Goal: Answer question/provide support

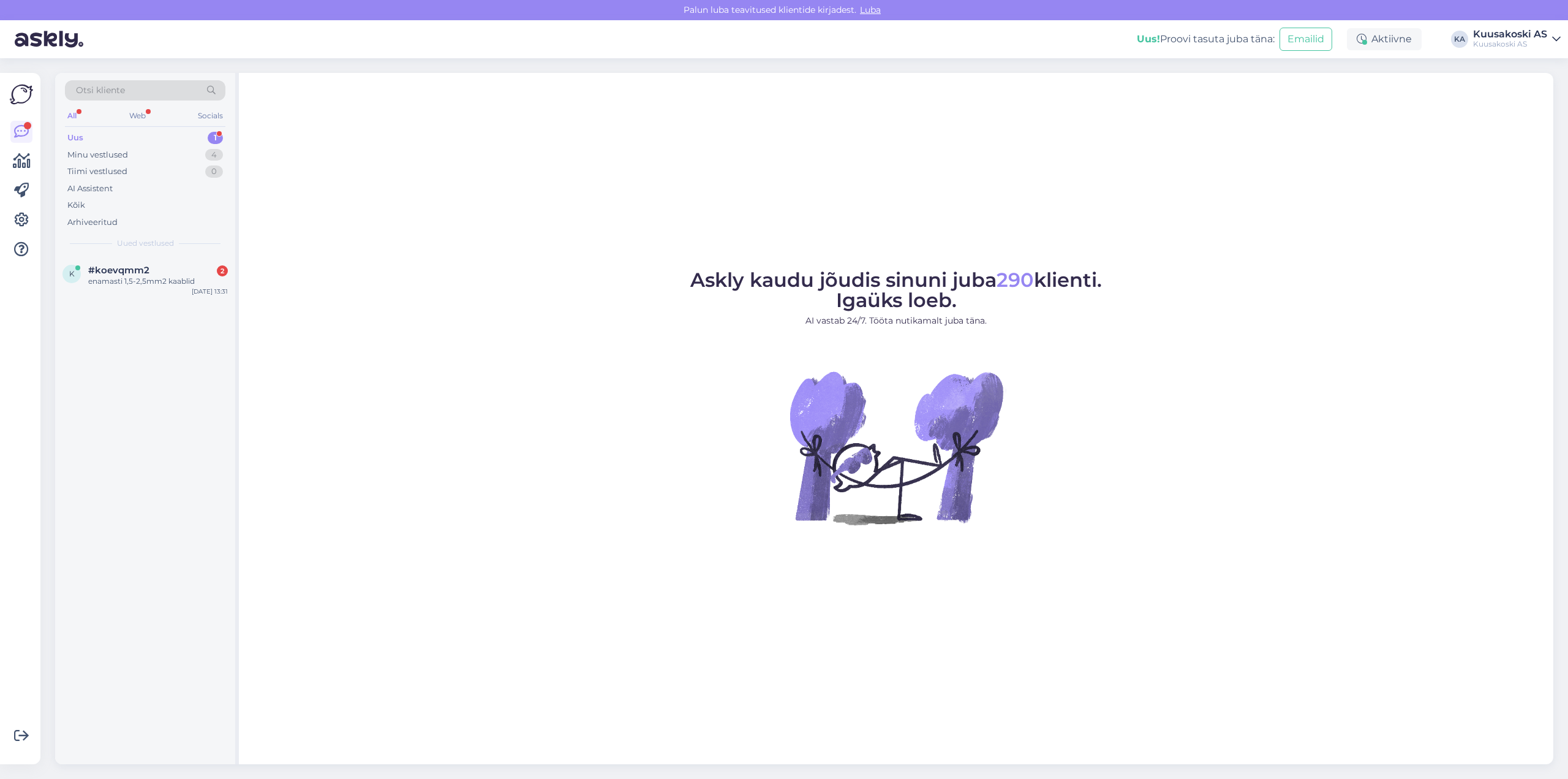
click at [81, 137] on div "Uus" at bounding box center [74, 137] width 16 height 12
click at [128, 282] on div "enamasti 1,5-2,5mm2 kaablid" at bounding box center [158, 280] width 140 height 11
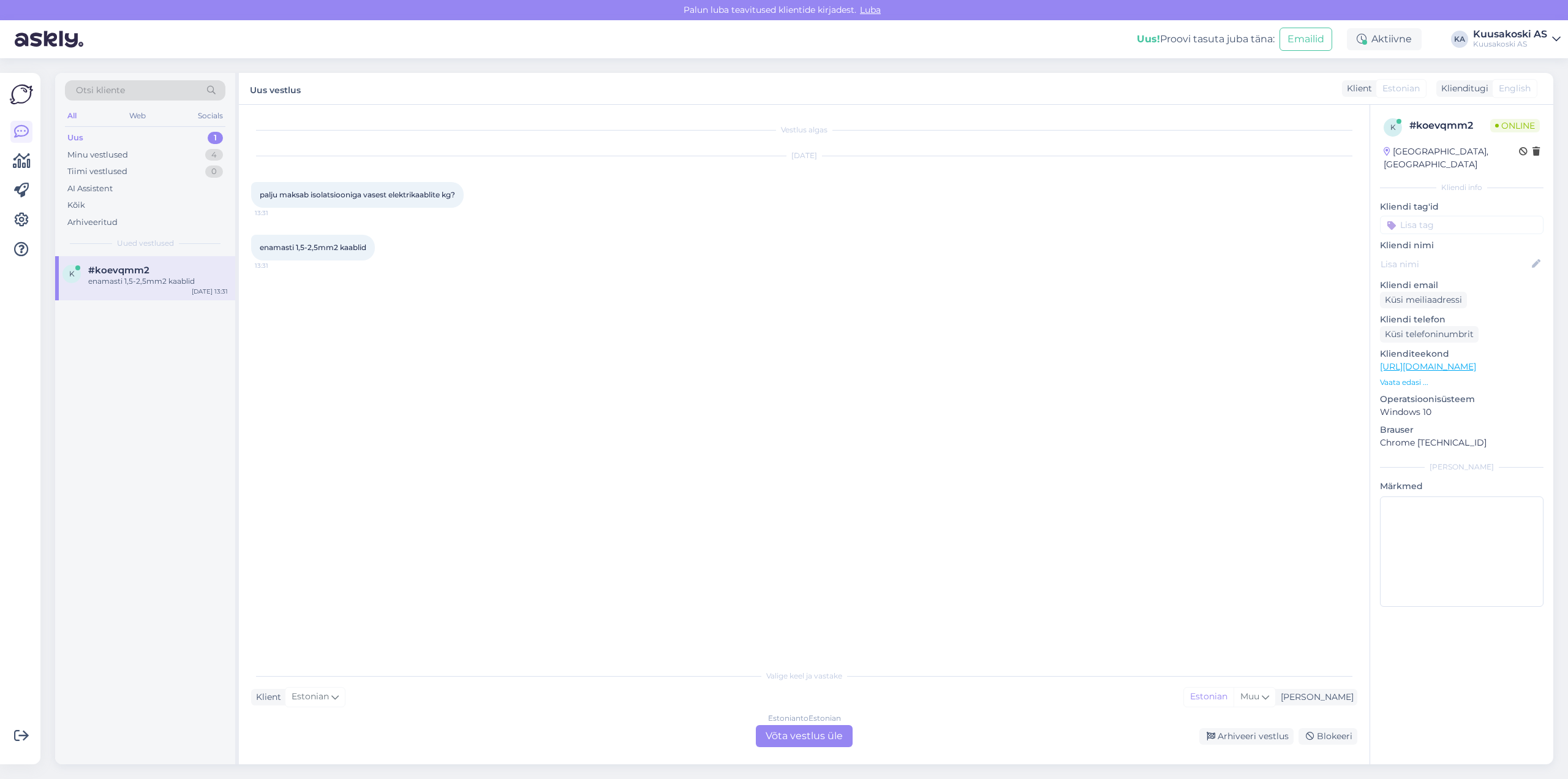
click at [784, 736] on div "Estonian to Estonian Võta vestlus üle" at bounding box center [804, 736] width 96 height 22
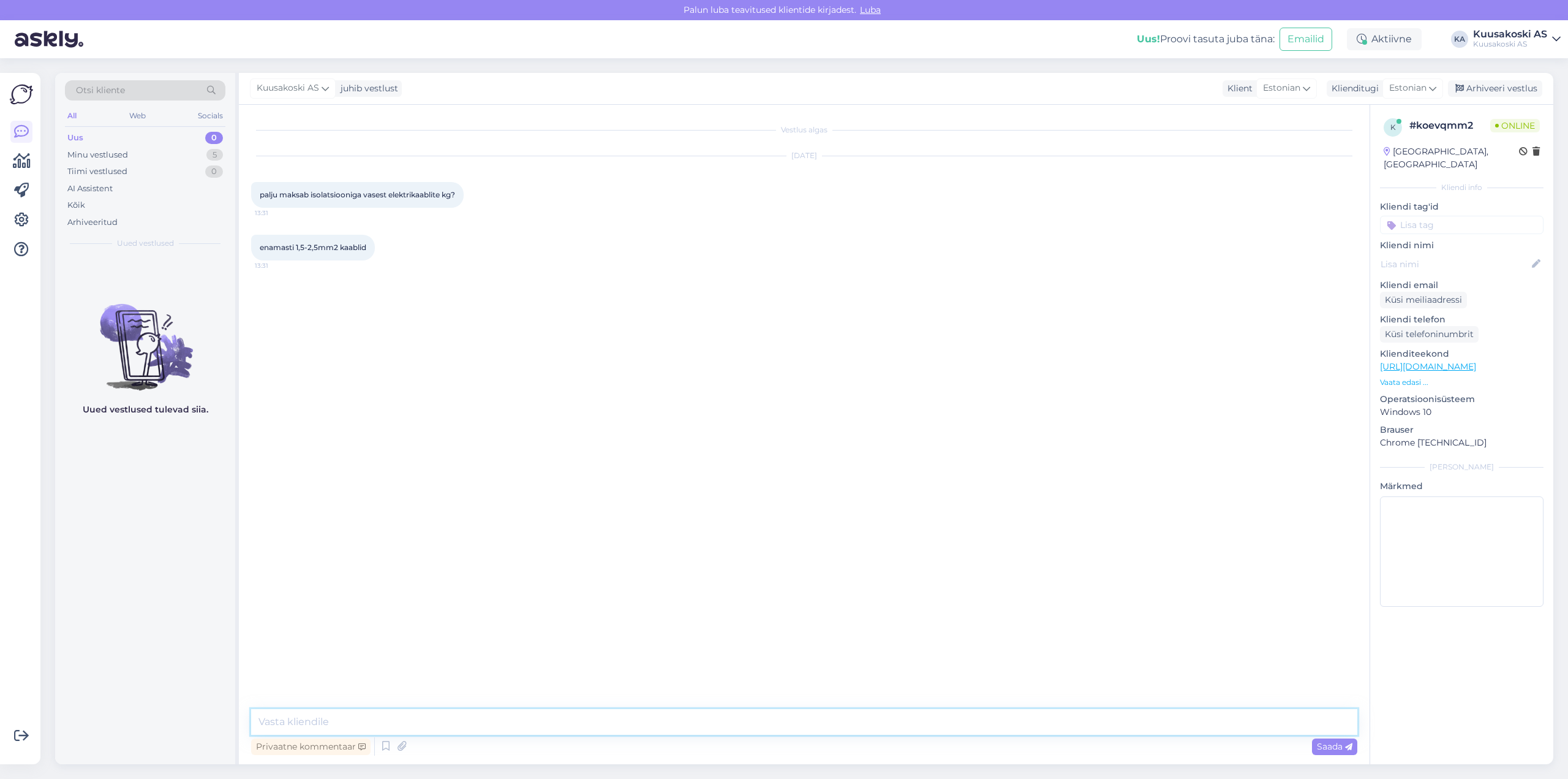
click at [418, 730] on textarea at bounding box center [803, 721] width 1106 height 25
type textarea "Eraisikutelt on juhtmete ja kaablite vastuvõtmine lubatud [PERSON_NAME] tasuta …"
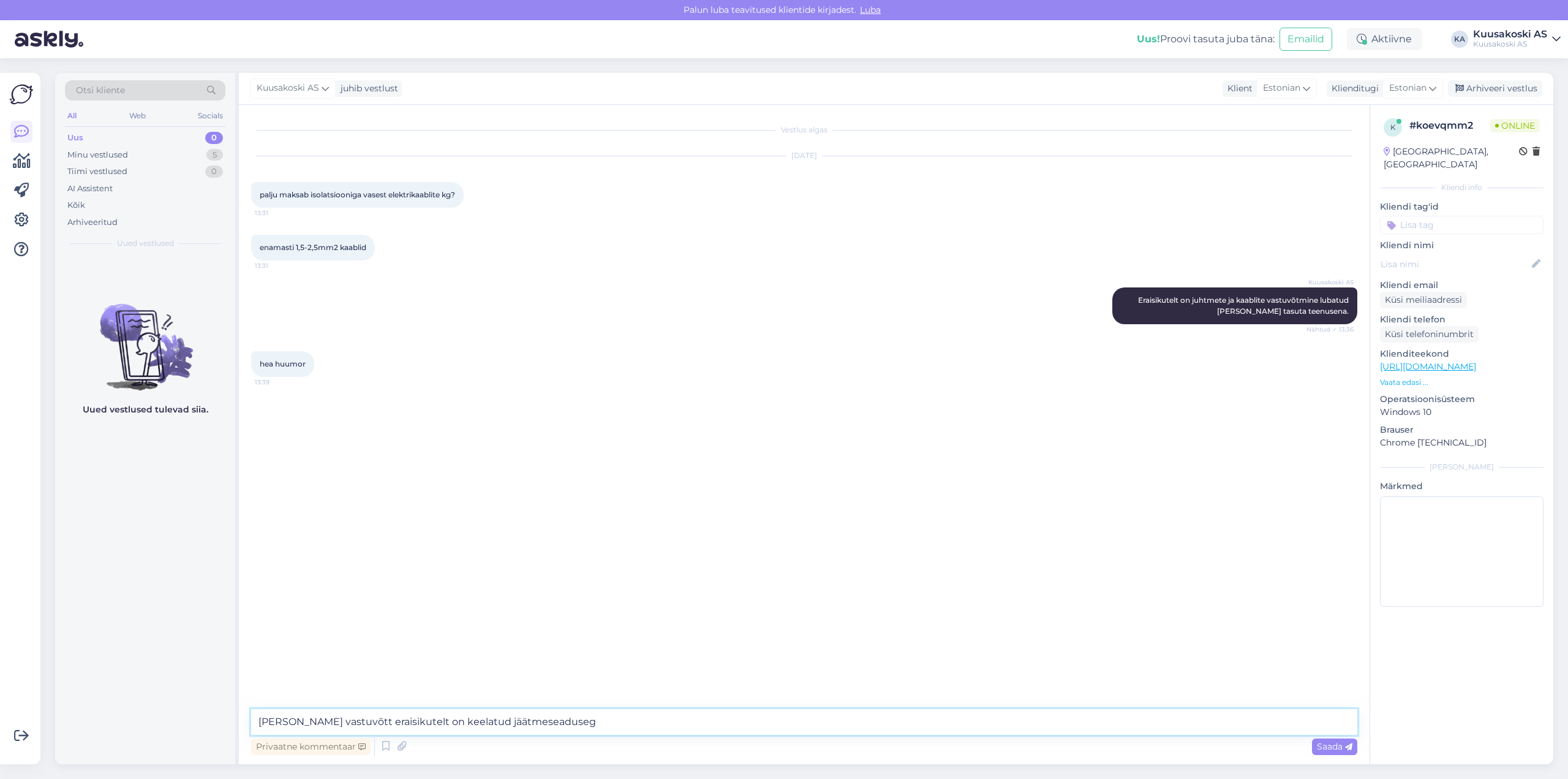
type textarea "[PERSON_NAME] vastuvõtt eraisikutelt on keelatud jäätmeseadusega"
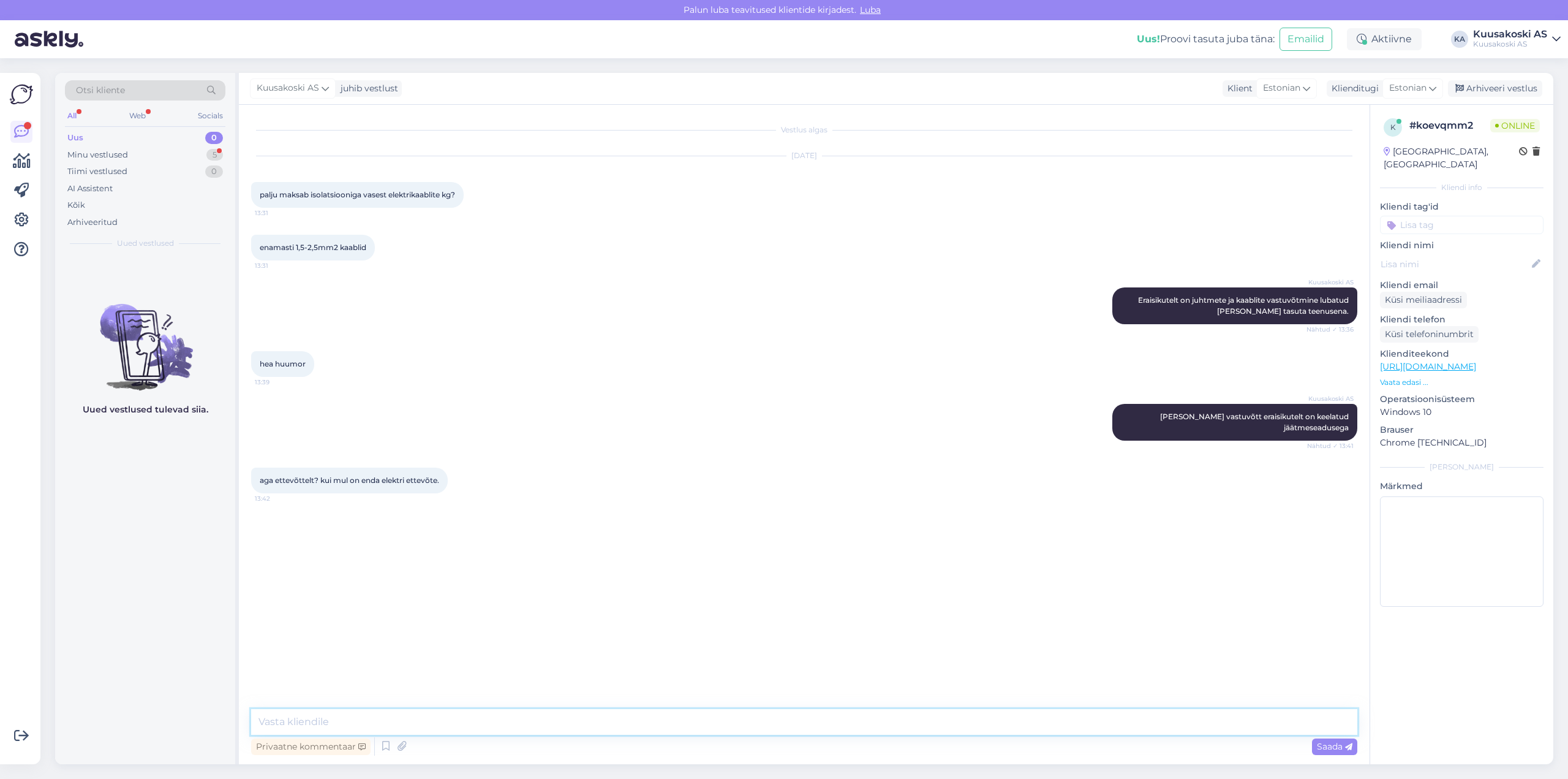
type textarea ","
paste textarea "§ 105. Metallijäätmete kokkuostmise piirang"
paste textarea "(2) Elektrijuhtme ja kaabli kokkuost jäätmetena on lubatud [PERSON_NAME] seadus…"
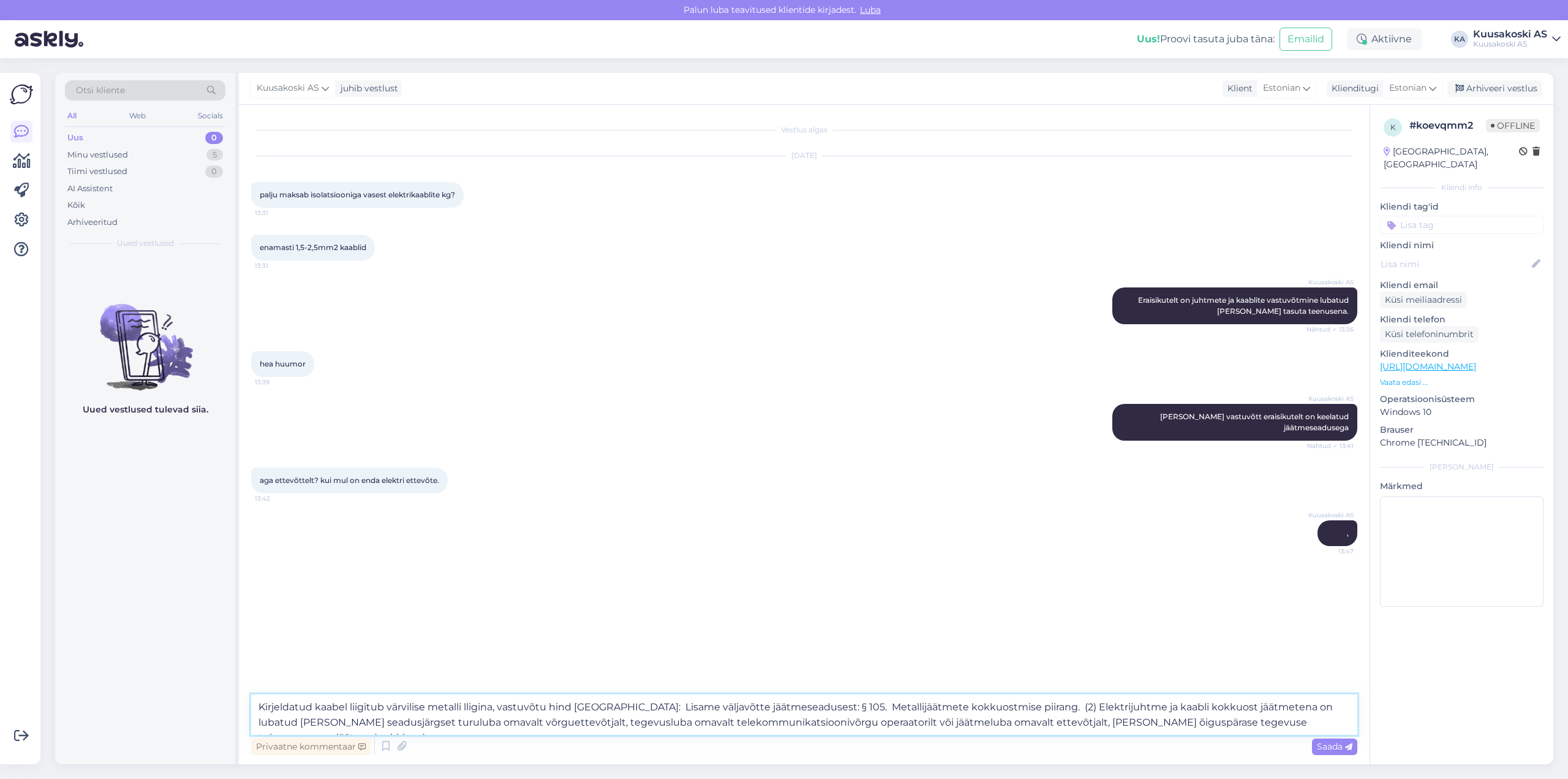
click at [1020, 710] on textarea "Kirjeldatud kaabel liigitub värvilise metalli lligina, vastuvõtu hind [GEOGRAPH…" at bounding box center [803, 714] width 1106 height 40
click at [494, 708] on textarea "Kirjeldatud kaabel liigitub värvilise metalli lligina, vastuvõtu hind [GEOGRAPH…" at bounding box center [803, 714] width 1106 height 40
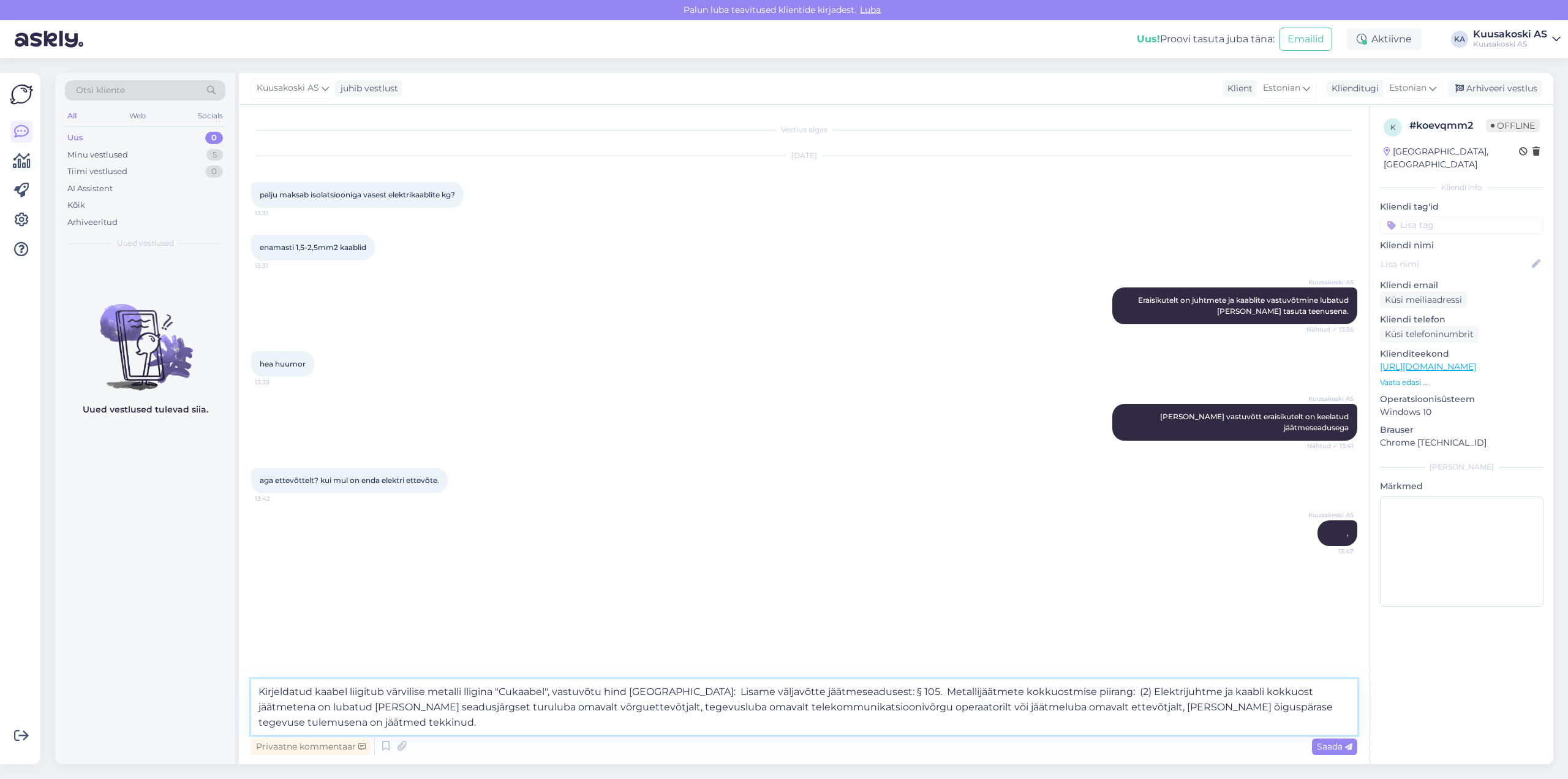
click at [677, 689] on textarea "Kirjeldatud kaabel liigitub värvilise metalli lligina "Cukaabel", vastuvõtu hin…" at bounding box center [803, 706] width 1106 height 56
type textarea "Kirjeldatud kaabel liigitub värvilise metalli lligina "Cukaabel", vastuvõtu hin…"
click at [1324, 745] on span "Saada" at bounding box center [1333, 745] width 35 height 11
